Goal: Check status: Check status

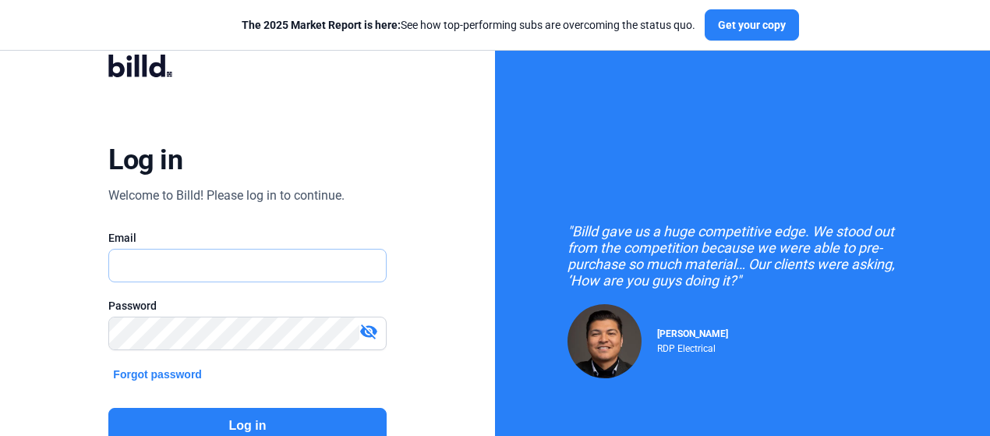
type input "justin@smmechanicalcorp.com"
click at [298, 417] on button "Log in" at bounding box center [246, 426] width 277 height 36
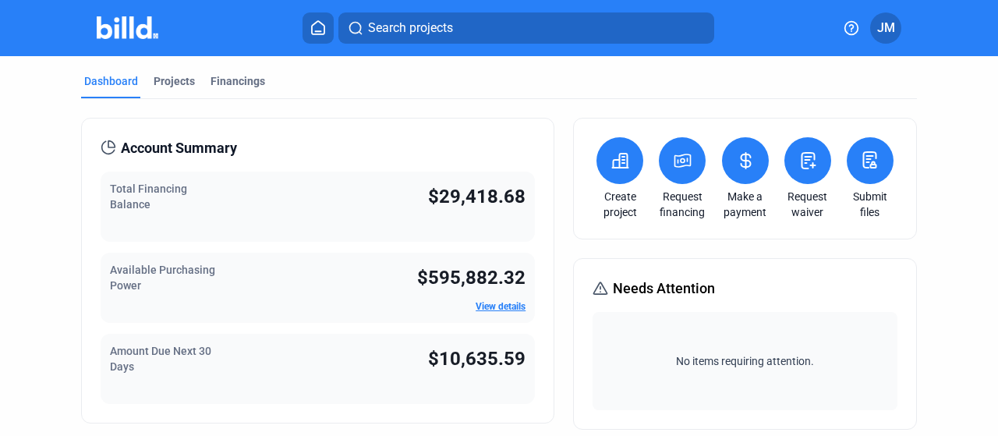
click at [298, 417] on div "Account Summary Total Financing Balance $29,418.68 Available Purchasing Power $…" at bounding box center [317, 271] width 473 height 306
click at [228, 83] on div "Financings" at bounding box center [237, 81] width 55 height 16
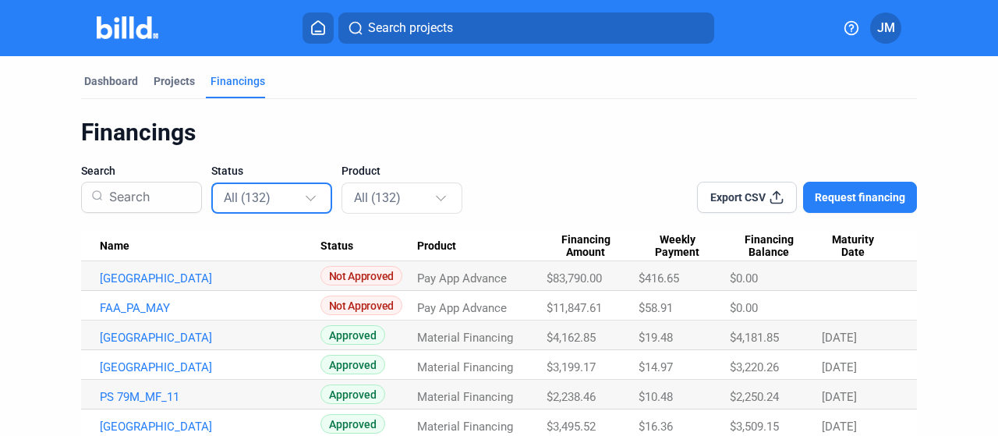
click at [263, 186] on div "All (132)" at bounding box center [272, 197] width 97 height 30
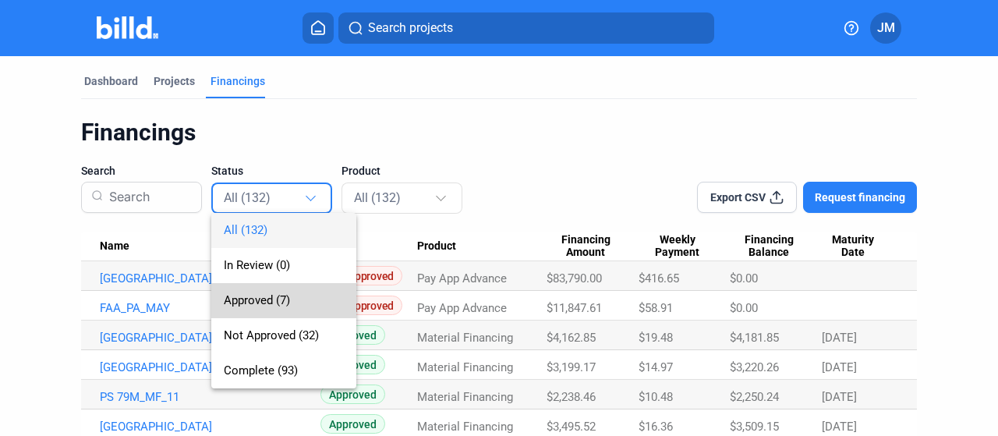
click at [252, 294] on span "Approved (7)" at bounding box center [257, 300] width 66 height 14
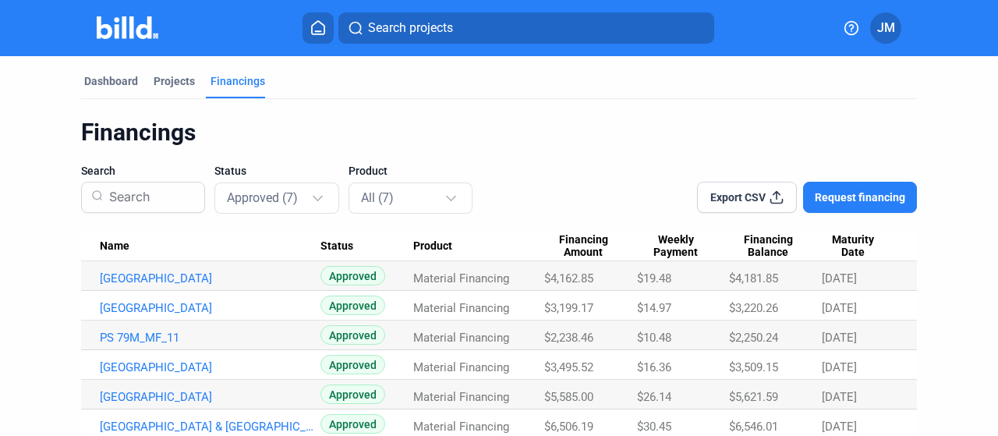
click at [845, 246] on span "Maturity Date" at bounding box center [853, 246] width 62 height 27
